Goal: Task Accomplishment & Management: Manage account settings

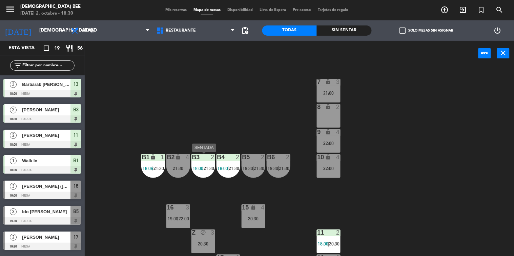
click at [201, 158] on div at bounding box center [203, 157] width 11 height 6
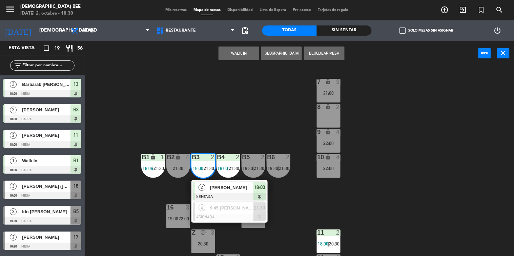
click at [221, 114] on div "7 lock 3 21:00 8 lock 2 9 lock 4 22:00 B1 lock 1 18:06 | 21:30 B2 lock 4 21:30 …" at bounding box center [302, 161] width 425 height 190
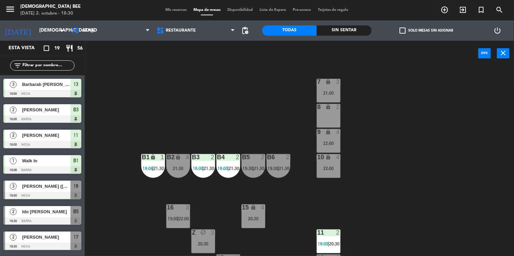
click at [179, 179] on div "7 lock 3 21:00 8 lock 2 9 lock 4 22:00 B1 lock 1 18:06 | 21:30 B2 lock 4 21:30 …" at bounding box center [302, 161] width 425 height 190
click at [182, 162] on div "B2 lock 4 21:30" at bounding box center [178, 166] width 24 height 24
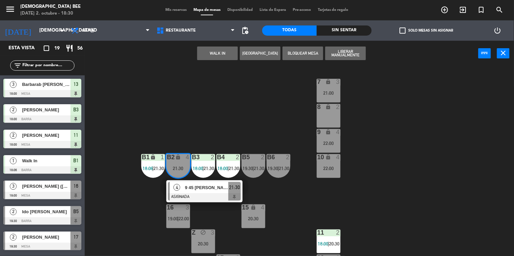
click at [222, 50] on button "WALK IN" at bounding box center [217, 53] width 41 height 14
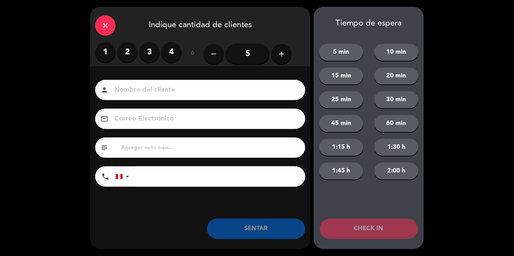
click at [102, 50] on label "1" at bounding box center [105, 52] width 20 height 20
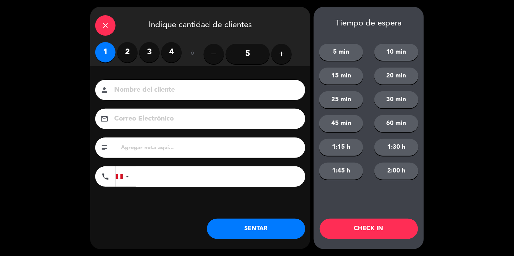
click at [263, 221] on button "SENTAR" at bounding box center [256, 228] width 98 height 20
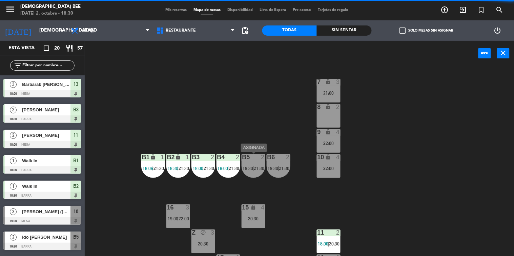
click at [243, 171] on div "B5 2 19:30 | 21:30" at bounding box center [254, 166] width 24 height 24
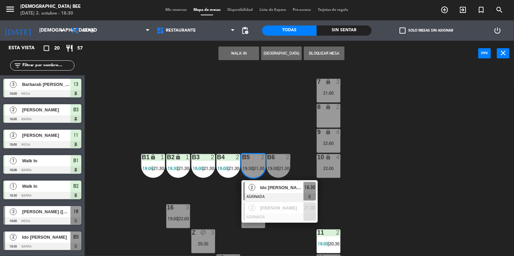
click at [286, 112] on div "7 lock 3 21:00 8 lock 2 9 lock 4 22:00 B1 lock 1 18:06 | 21:30 B2 lock 1 18:30 …" at bounding box center [302, 161] width 425 height 190
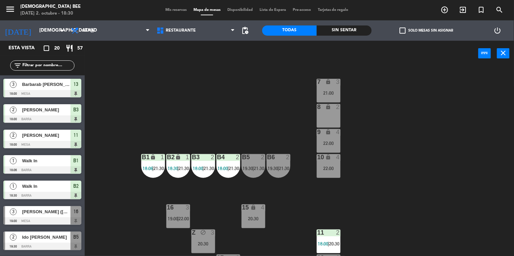
click at [173, 8] on span "Mis reservas" at bounding box center [176, 10] width 28 height 4
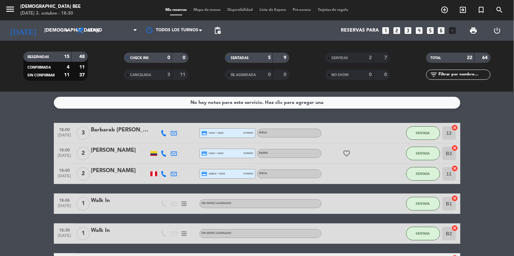
scroll to position [113, 0]
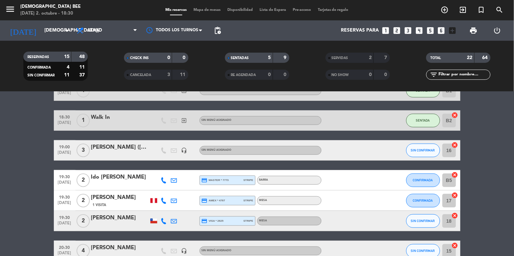
click at [124, 197] on div "[PERSON_NAME]" at bounding box center [120, 197] width 58 height 9
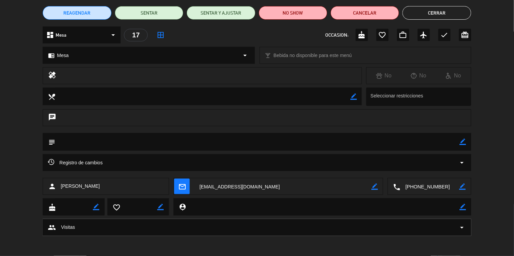
scroll to position [0, 0]
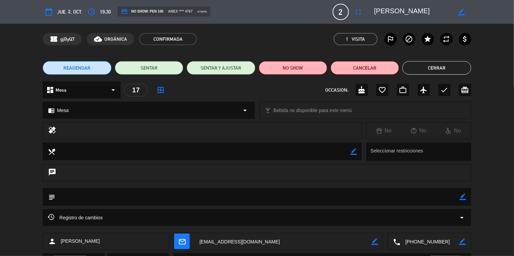
click at [430, 62] on button "Cerrar" at bounding box center [437, 68] width 68 height 14
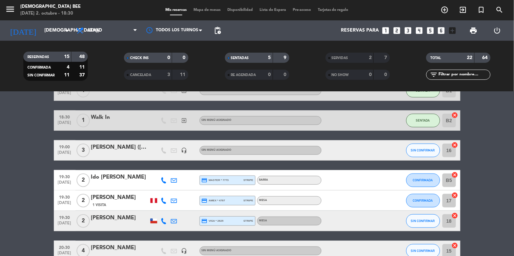
click at [202, 11] on span "Mapa de mesas" at bounding box center [207, 10] width 34 height 4
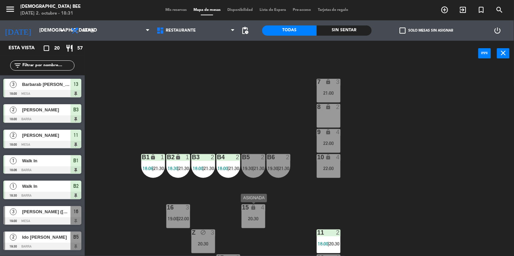
scroll to position [46, 0]
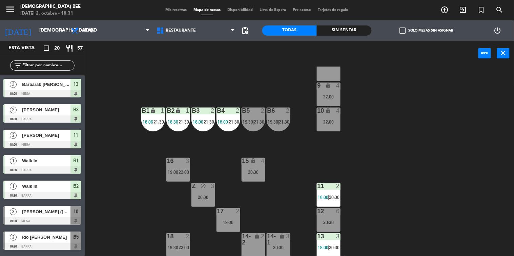
click at [286, 193] on div "7 lock 3 21:00 8 lock 2 9 lock 4 22:00 B1 lock 1 18:06 | 21:30 B2 lock 1 18:30 …" at bounding box center [302, 161] width 425 height 190
click at [288, 111] on div "2" at bounding box center [288, 110] width 4 height 6
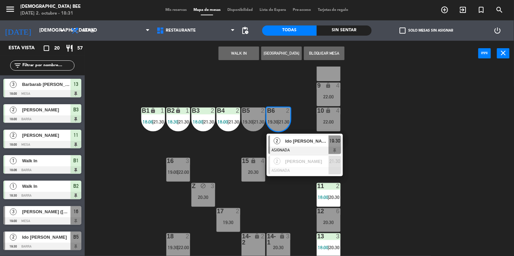
click at [41, 246] on div at bounding box center [42, 245] width 78 height 7
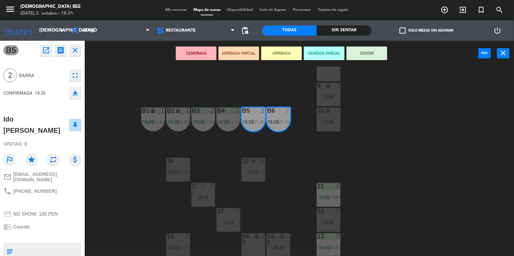
click at [79, 51] on button "close" at bounding box center [75, 50] width 12 height 12
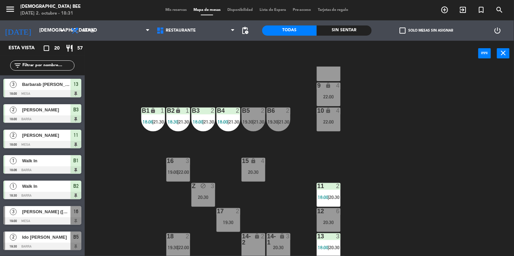
click at [180, 10] on span "Mis reservas" at bounding box center [176, 10] width 28 height 4
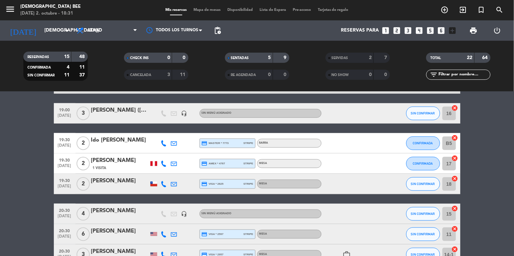
scroll to position [149, 0]
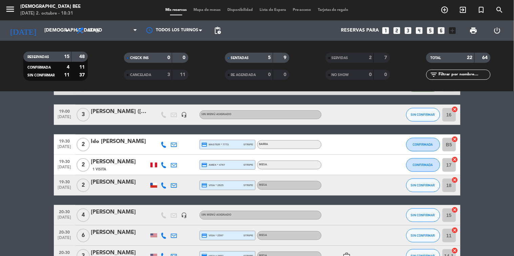
click at [125, 148] on div at bounding box center [120, 148] width 58 height 5
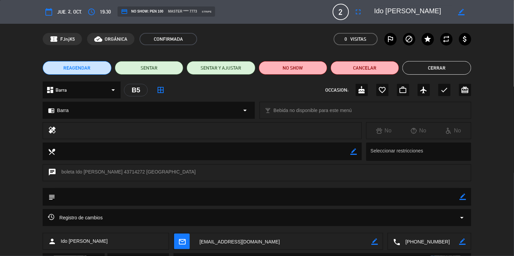
click at [444, 63] on button "Cerrar" at bounding box center [437, 68] width 68 height 14
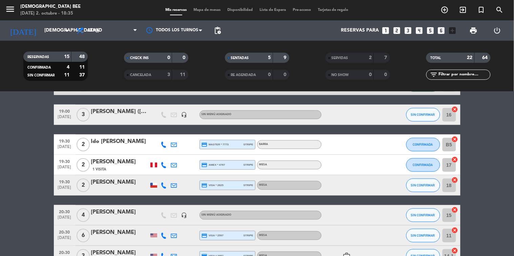
scroll to position [73, 0]
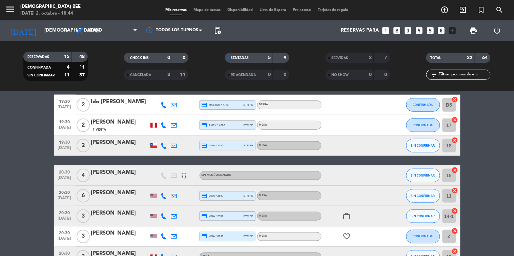
scroll to position [377, 0]
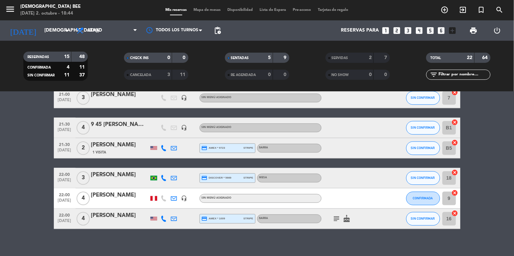
click at [199, 12] on span "Mapa de mesas" at bounding box center [207, 10] width 34 height 4
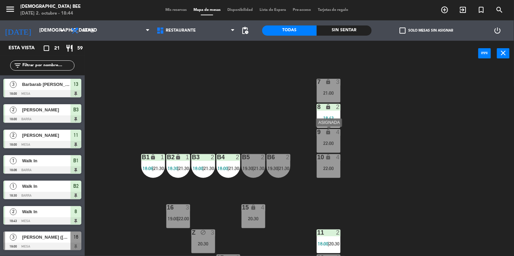
click at [335, 148] on div "9 lock 4 22:00" at bounding box center [329, 141] width 24 height 24
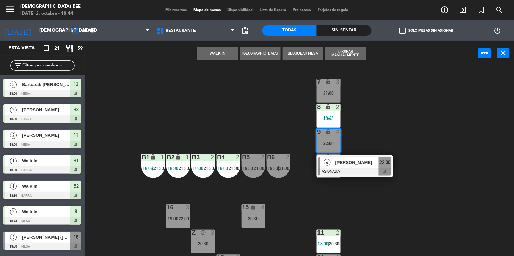
click at [378, 129] on div "7 lock 3 21:00 8 lock 2 18:43 9 lock 4 22:00 4 [PERSON_NAME] ASIGNADA 22:00 B1 …" at bounding box center [302, 161] width 425 height 190
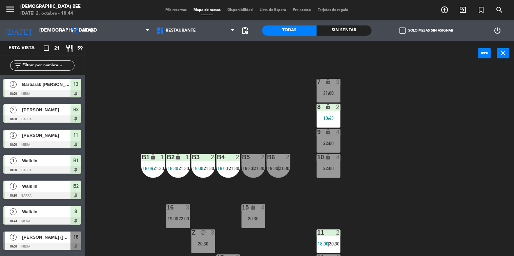
click at [429, 191] on div "7 lock 3 21:00 8 lock 2 18:43 9 lock 4 22:00 B1 lock 1 18:06 | 21:30 B2 lock 1 …" at bounding box center [302, 161] width 425 height 190
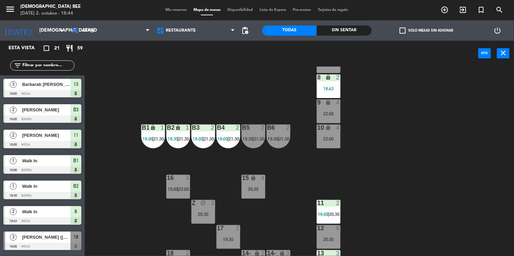
scroll to position [33, 0]
